Goal: Task Accomplishment & Management: Use online tool/utility

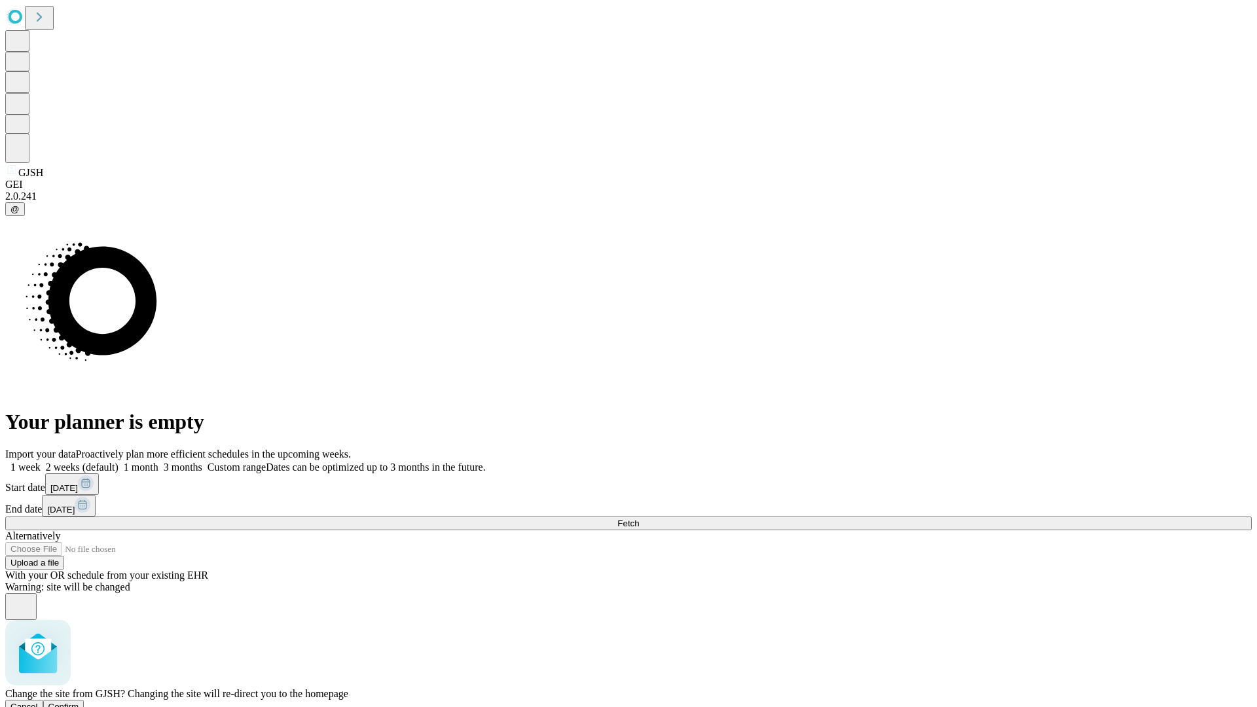
click at [79, 702] on span "Confirm" at bounding box center [63, 707] width 31 height 10
click at [158, 462] on label "1 month" at bounding box center [139, 467] width 40 height 11
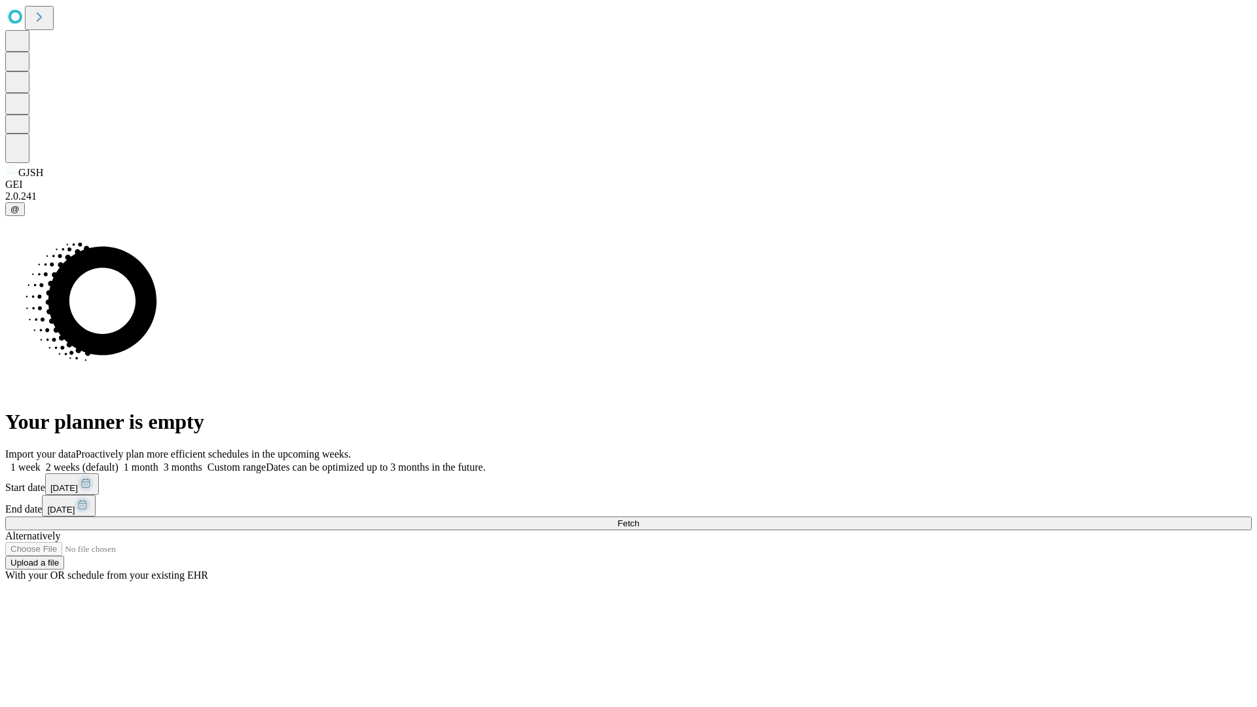
click at [639, 519] on span "Fetch" at bounding box center [628, 524] width 22 height 10
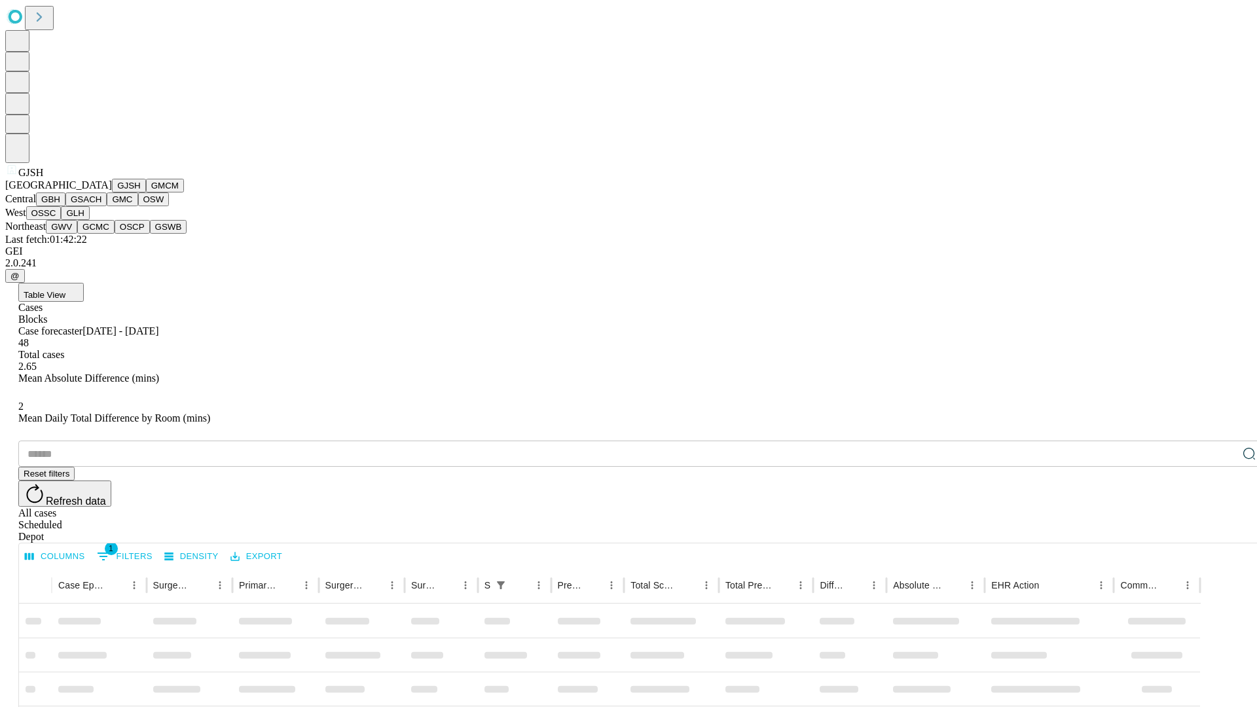
click at [146, 192] on button "GMCM" at bounding box center [165, 186] width 38 height 14
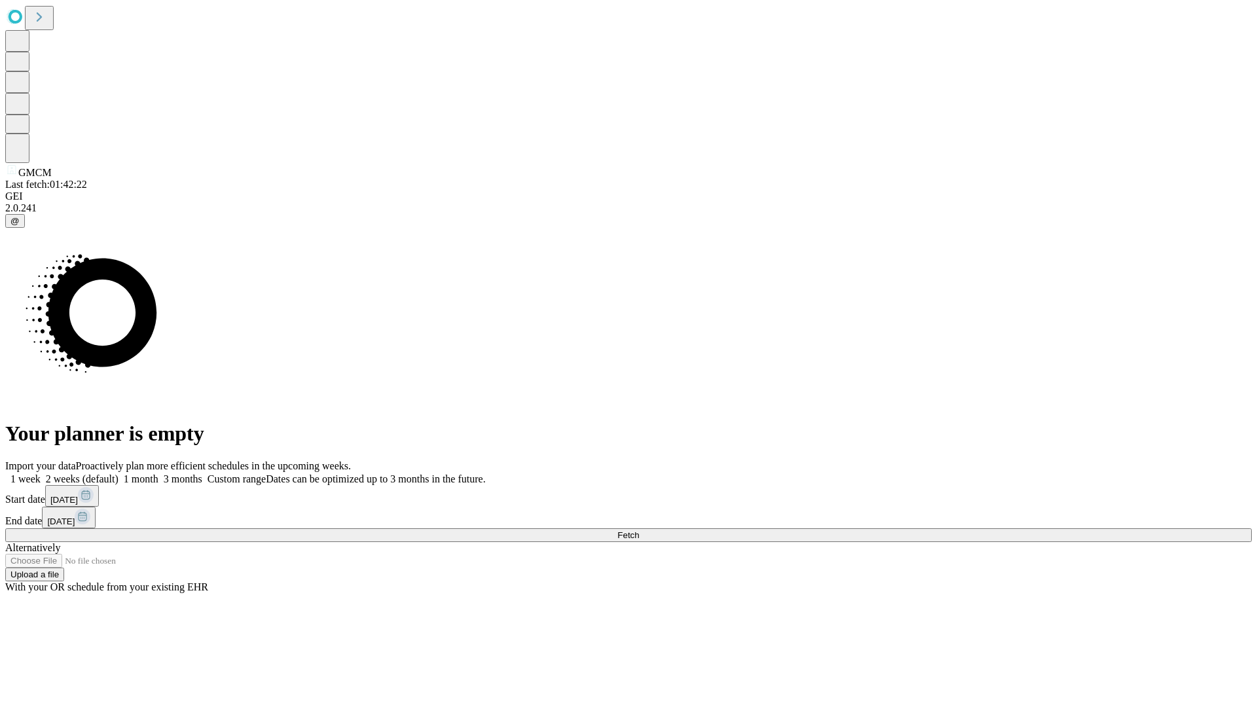
click at [158, 473] on label "1 month" at bounding box center [139, 478] width 40 height 11
click at [639, 530] on span "Fetch" at bounding box center [628, 535] width 22 height 10
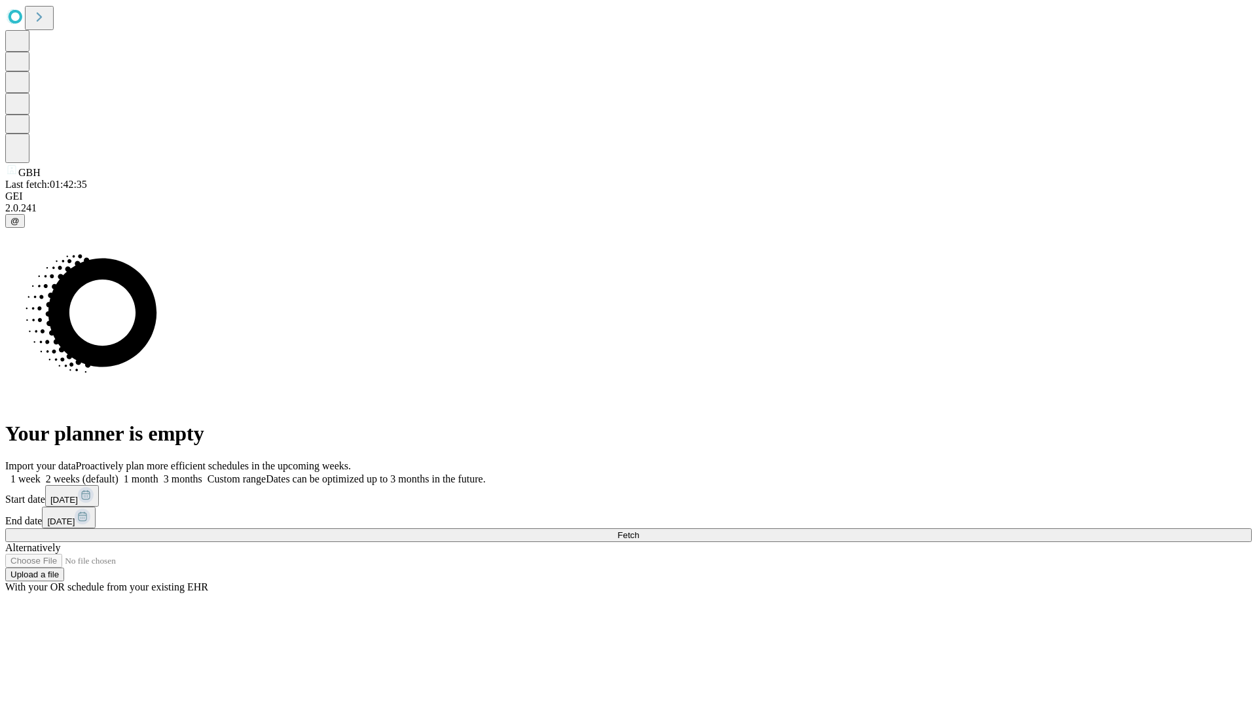
click at [639, 530] on span "Fetch" at bounding box center [628, 535] width 22 height 10
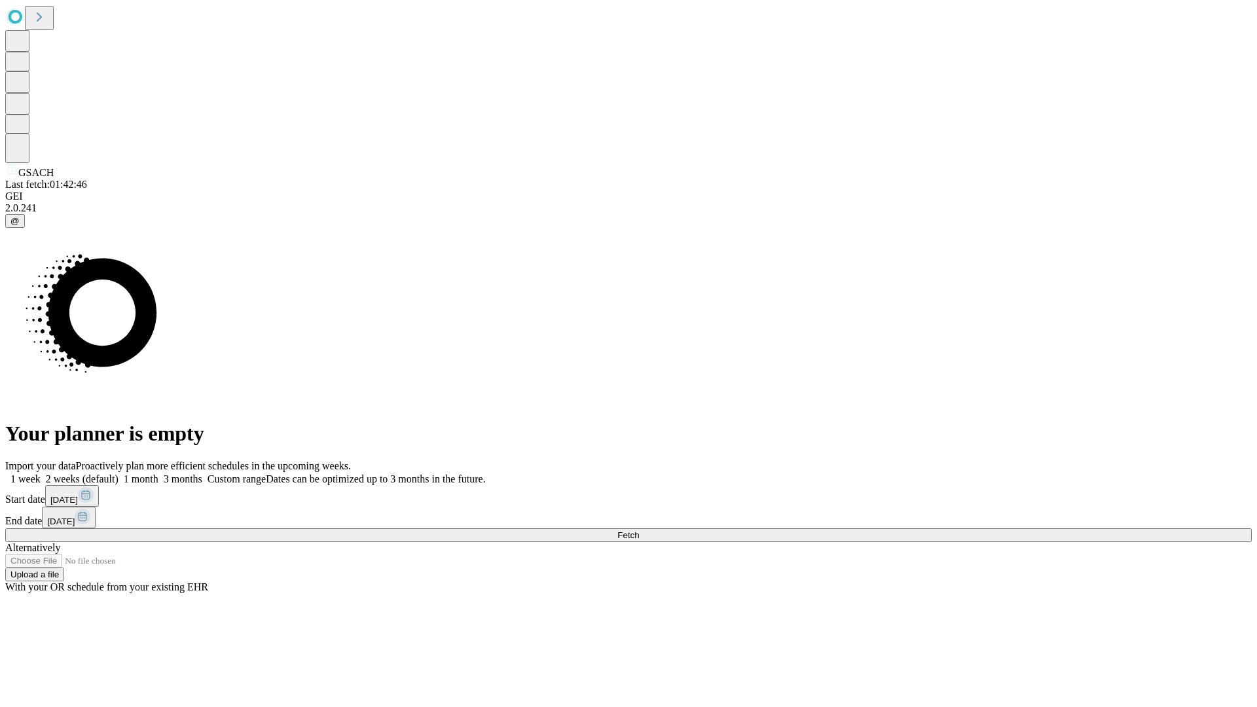
click at [158, 473] on label "1 month" at bounding box center [139, 478] width 40 height 11
click at [639, 530] on span "Fetch" at bounding box center [628, 535] width 22 height 10
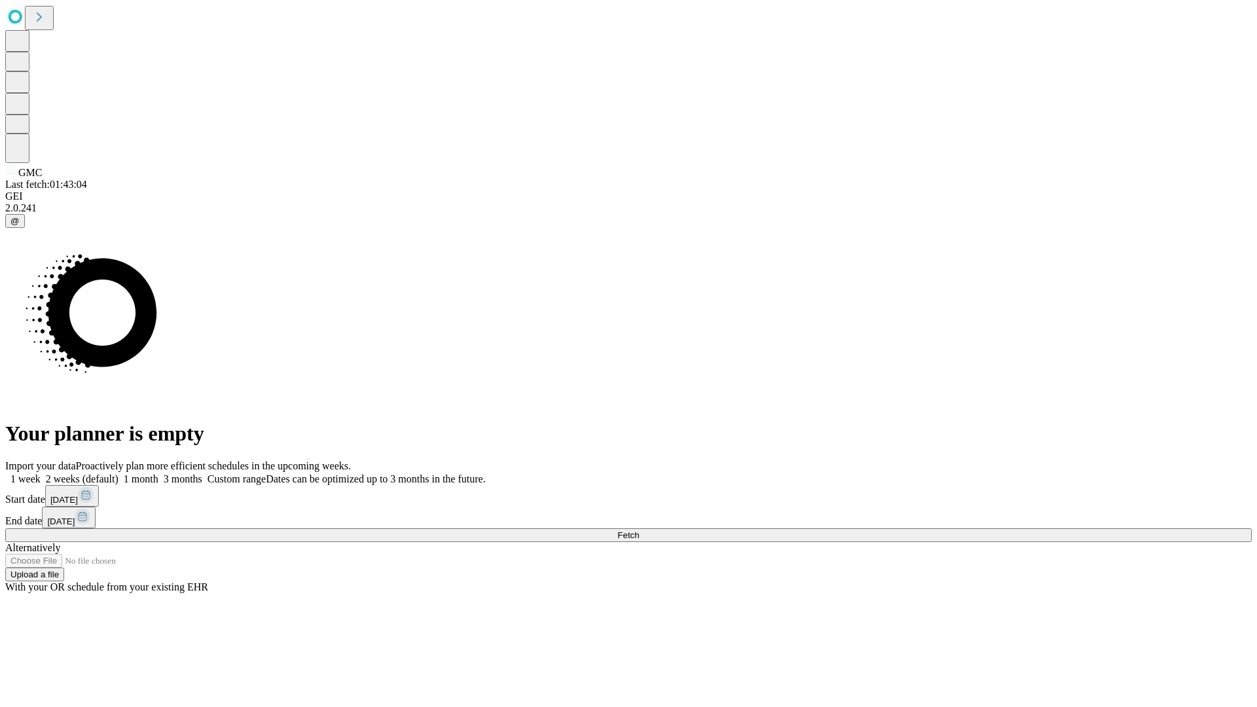
click at [158, 473] on label "1 month" at bounding box center [139, 478] width 40 height 11
click at [639, 530] on span "Fetch" at bounding box center [628, 535] width 22 height 10
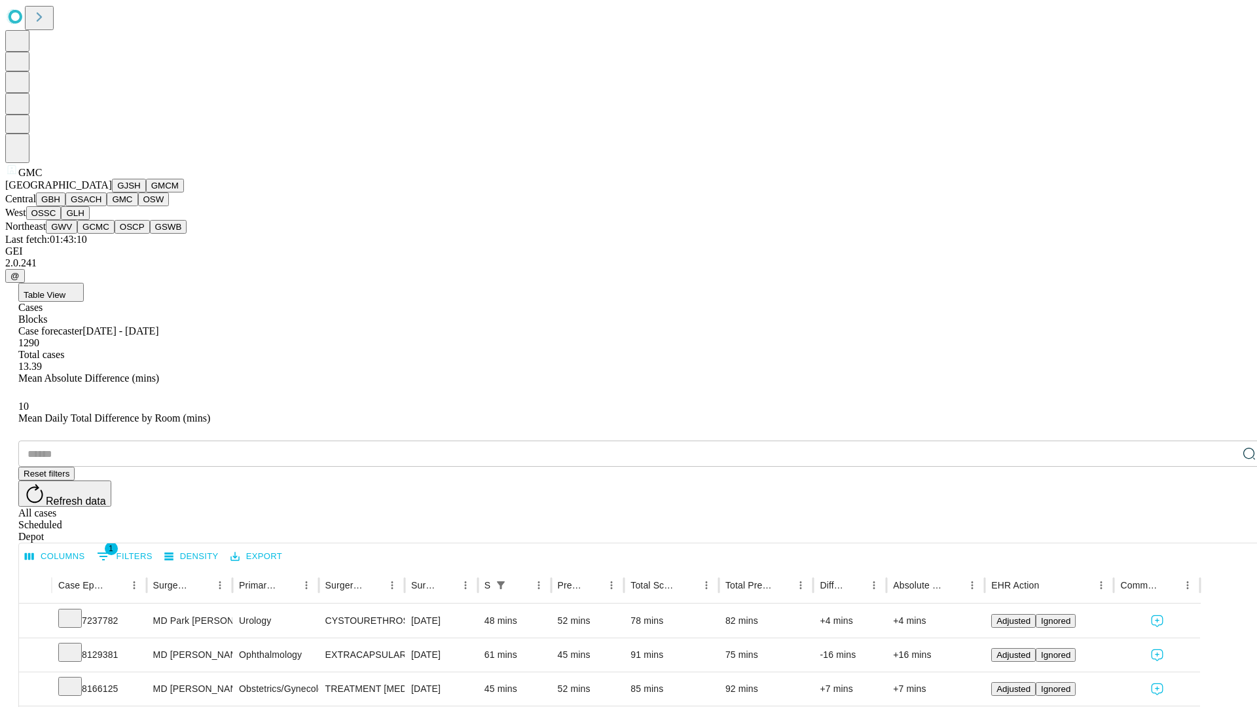
click at [138, 206] on button "OSW" at bounding box center [153, 199] width 31 height 14
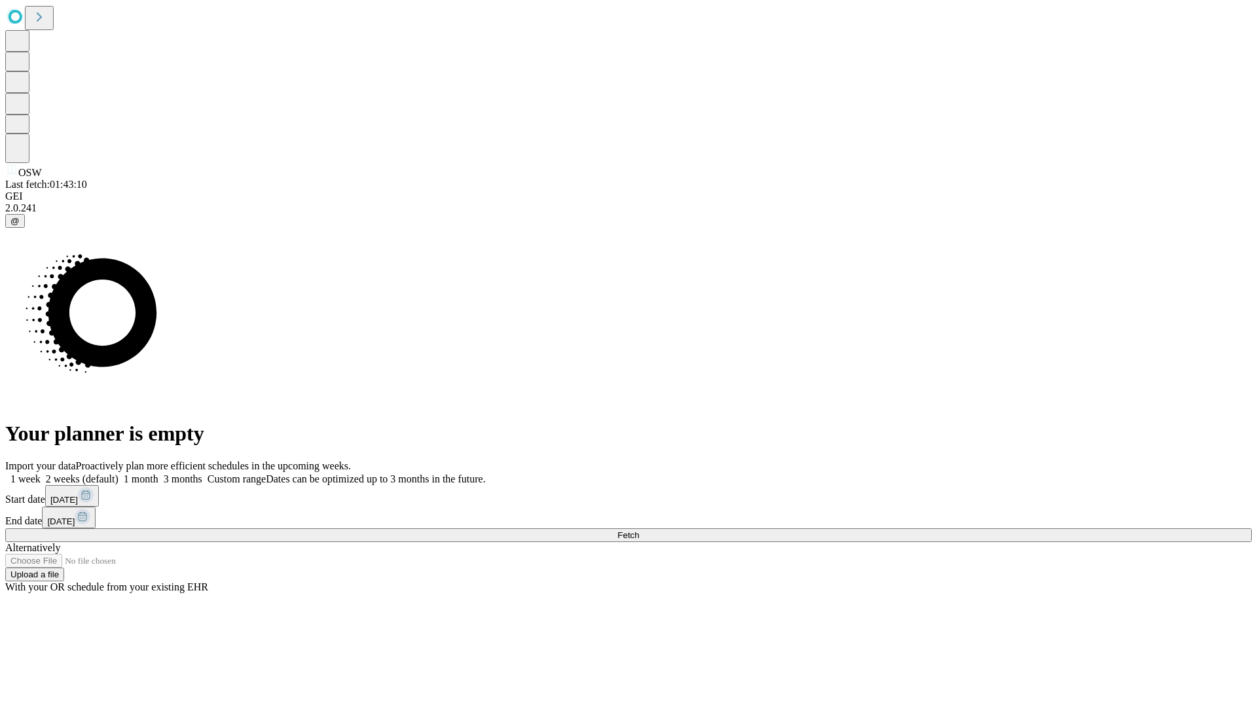
click at [158, 473] on label "1 month" at bounding box center [139, 478] width 40 height 11
click at [639, 530] on span "Fetch" at bounding box center [628, 535] width 22 height 10
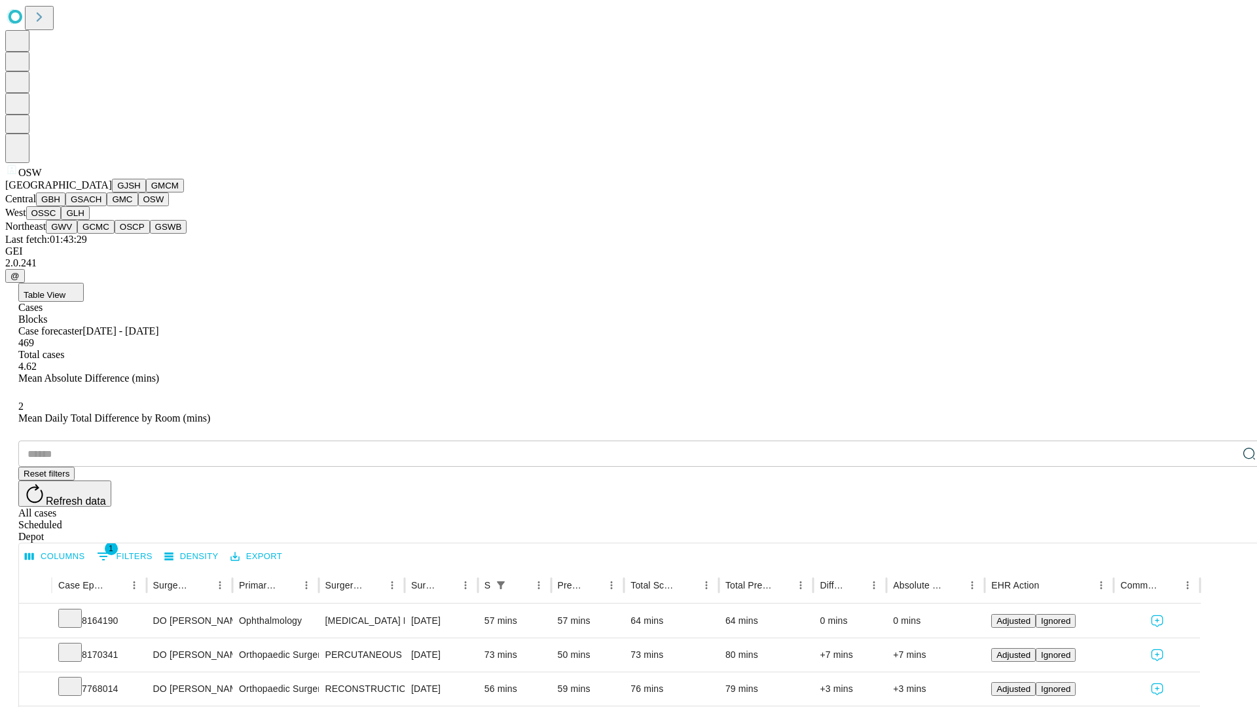
click at [62, 220] on button "OSSC" at bounding box center [43, 213] width 35 height 14
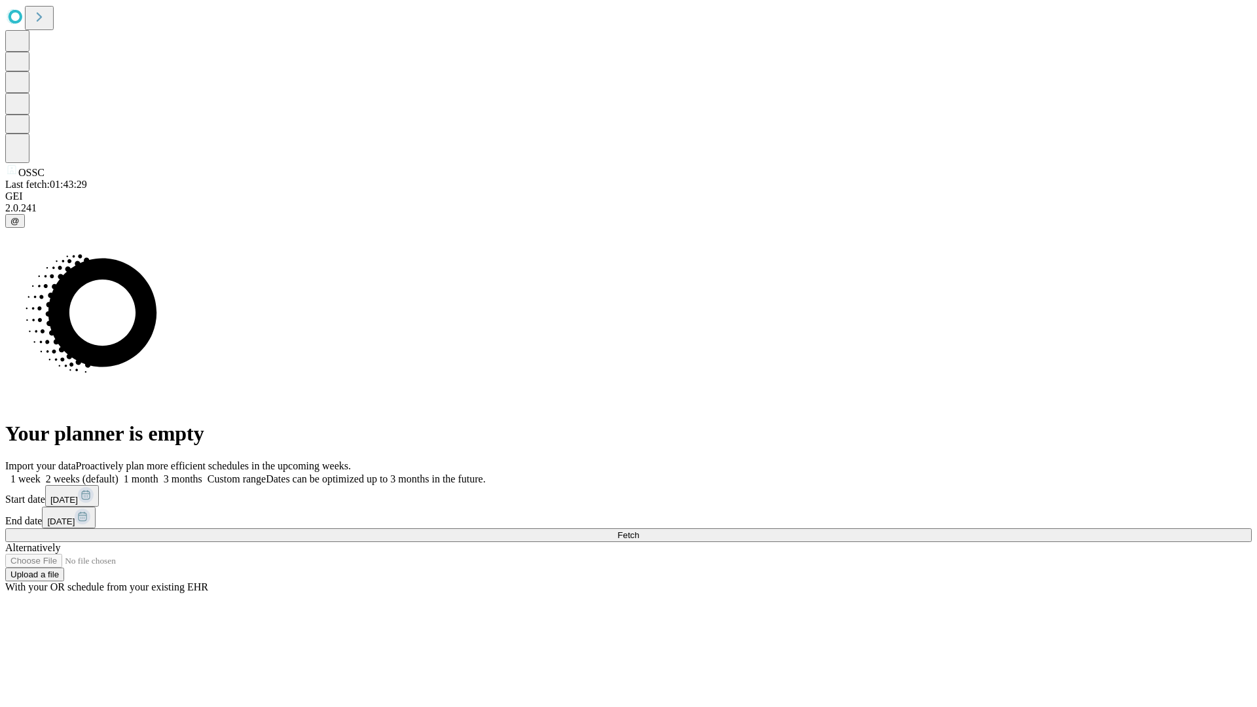
click at [639, 530] on span "Fetch" at bounding box center [628, 535] width 22 height 10
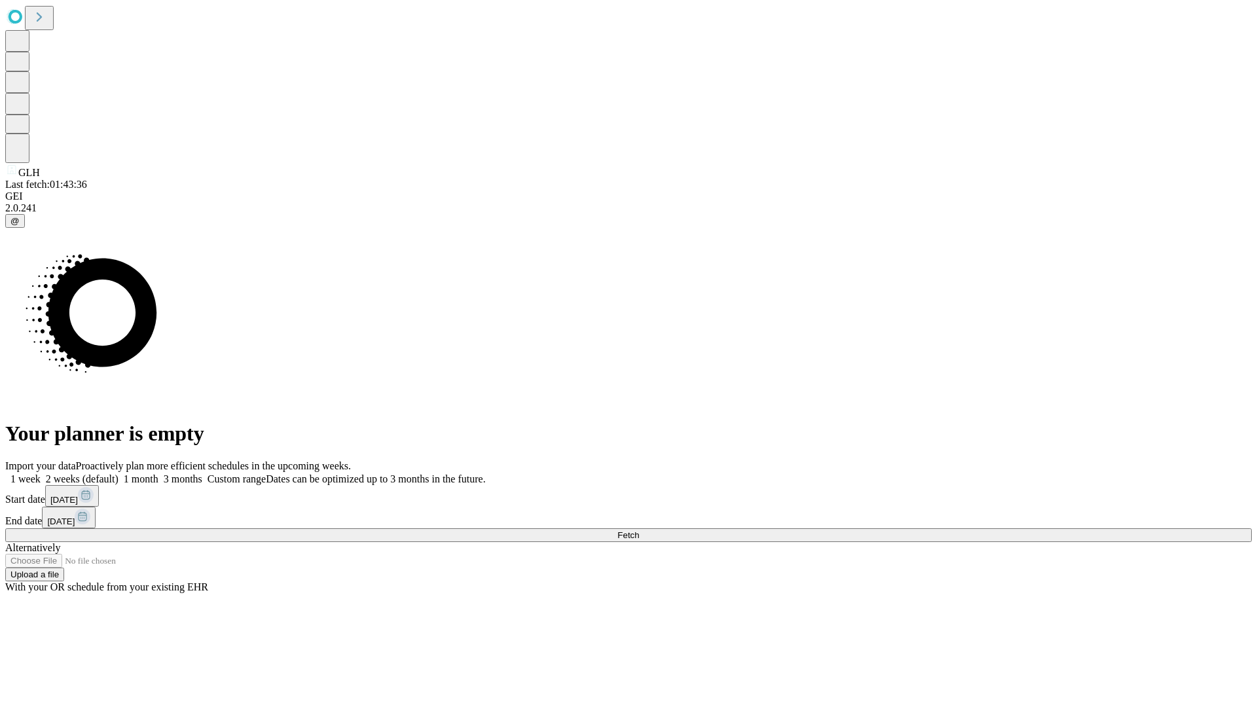
click at [158, 473] on label "1 month" at bounding box center [139, 478] width 40 height 11
click at [639, 530] on span "Fetch" at bounding box center [628, 535] width 22 height 10
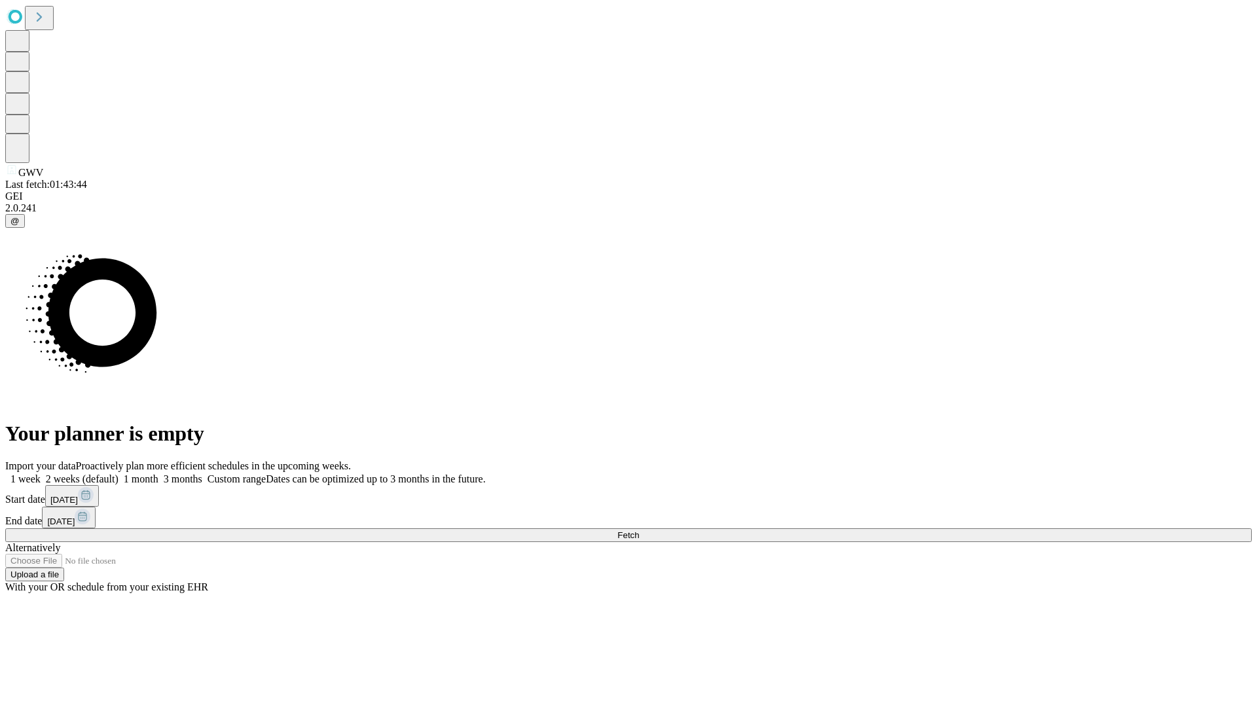
click at [158, 473] on label "1 month" at bounding box center [139, 478] width 40 height 11
click at [639, 530] on span "Fetch" at bounding box center [628, 535] width 22 height 10
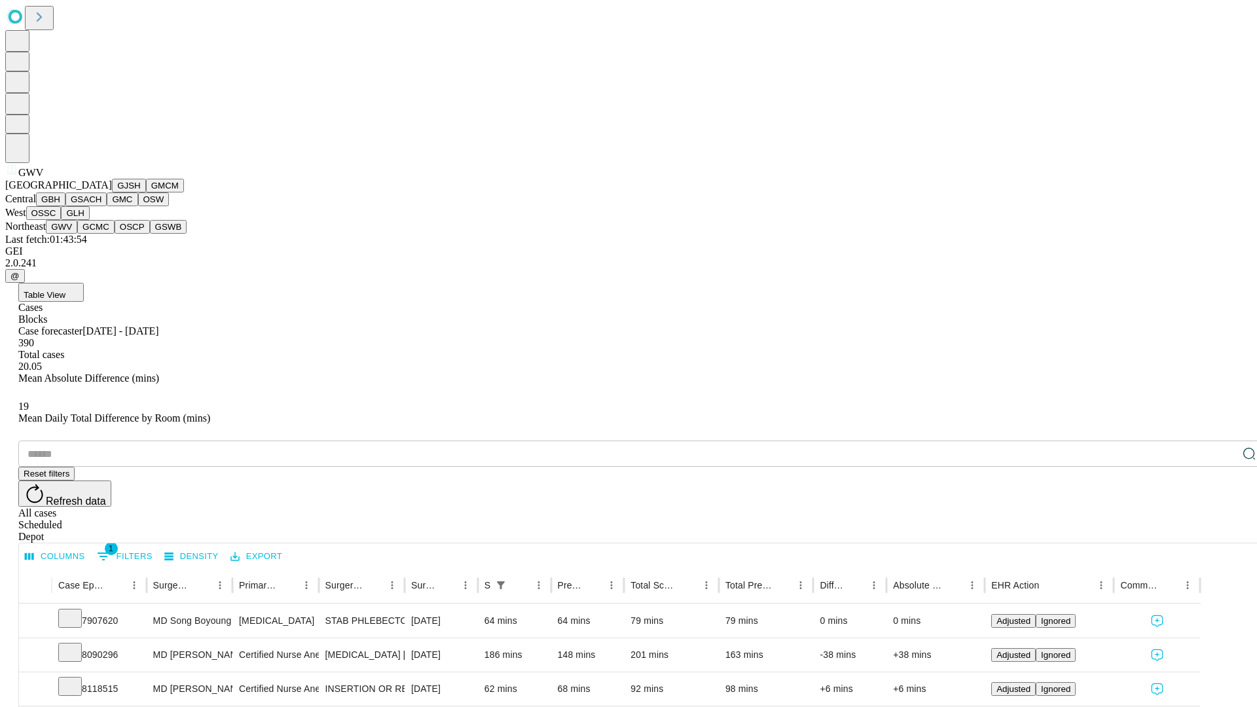
click at [101, 234] on button "GCMC" at bounding box center [95, 227] width 37 height 14
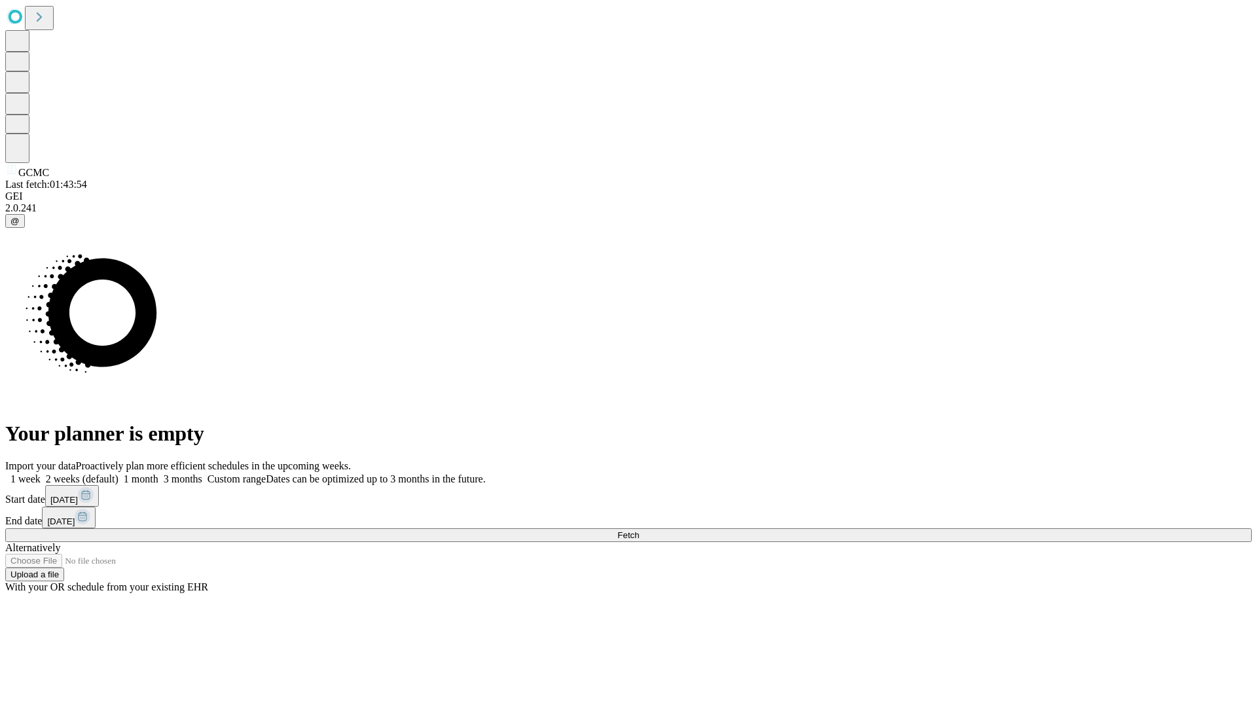
click at [158, 473] on label "1 month" at bounding box center [139, 478] width 40 height 11
click at [639, 530] on span "Fetch" at bounding box center [628, 535] width 22 height 10
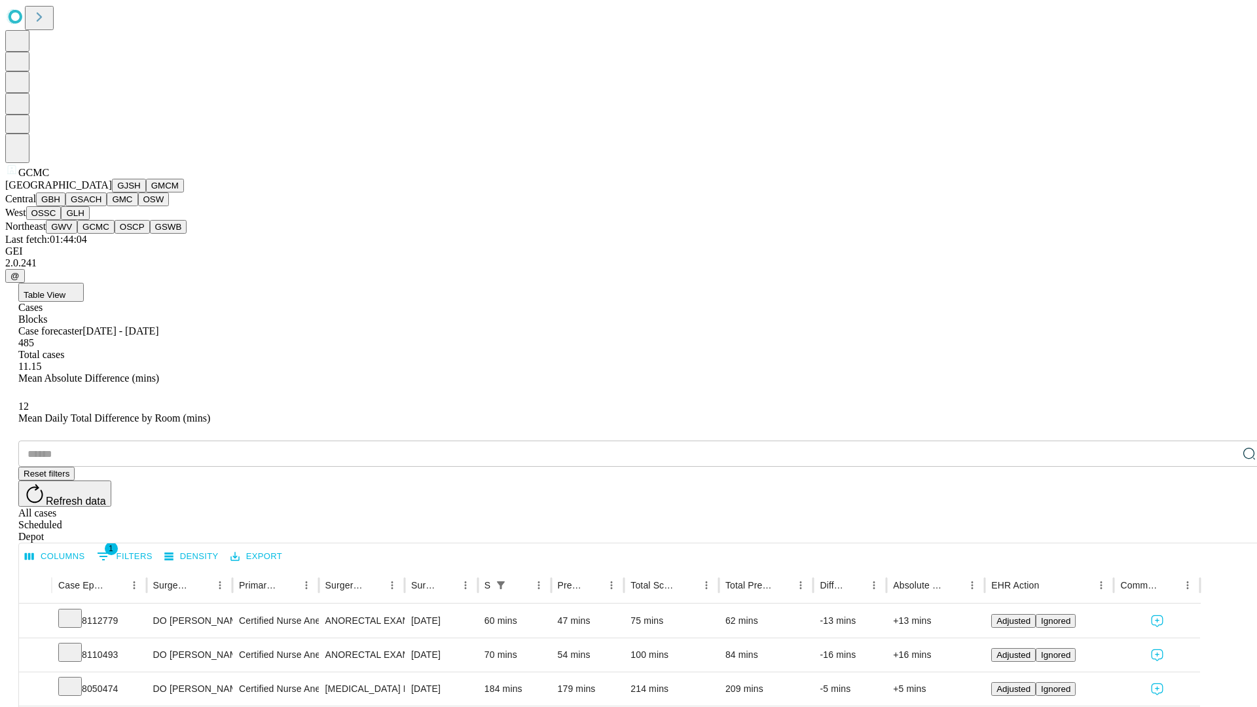
click at [115, 234] on button "OSCP" at bounding box center [132, 227] width 35 height 14
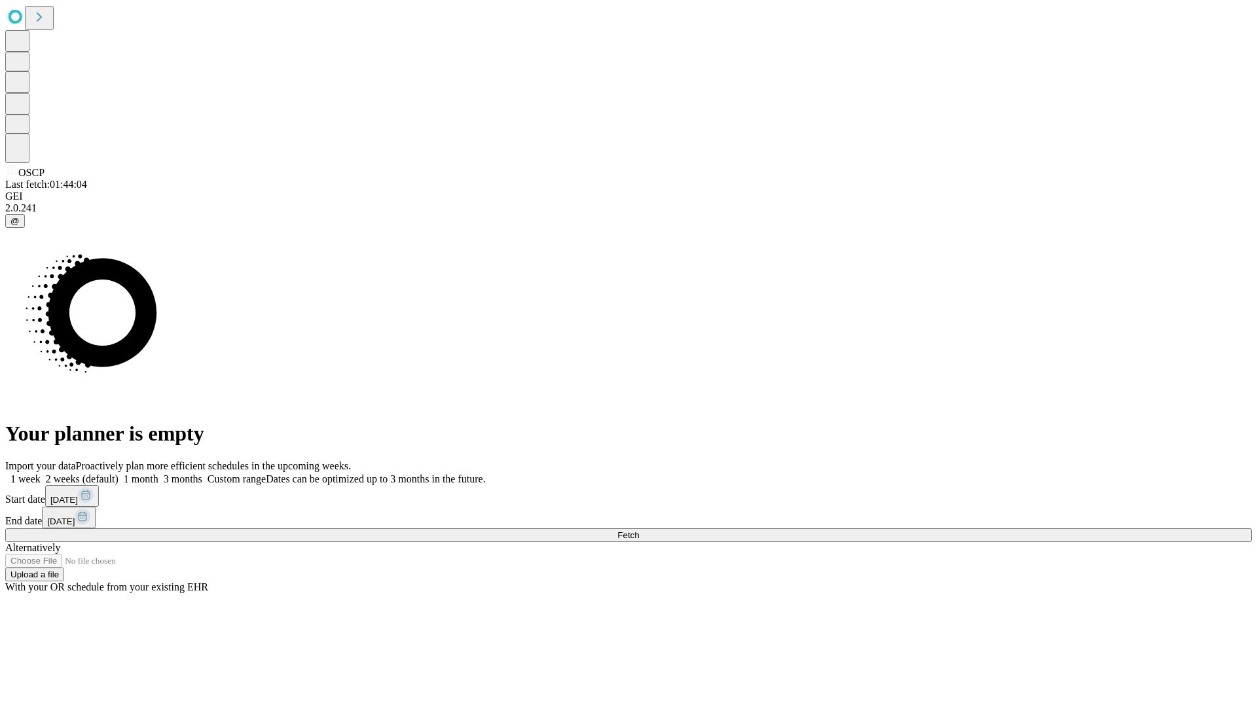
click at [158, 473] on label "1 month" at bounding box center [139, 478] width 40 height 11
click at [639, 530] on span "Fetch" at bounding box center [628, 535] width 22 height 10
